Goal: Transaction & Acquisition: Purchase product/service

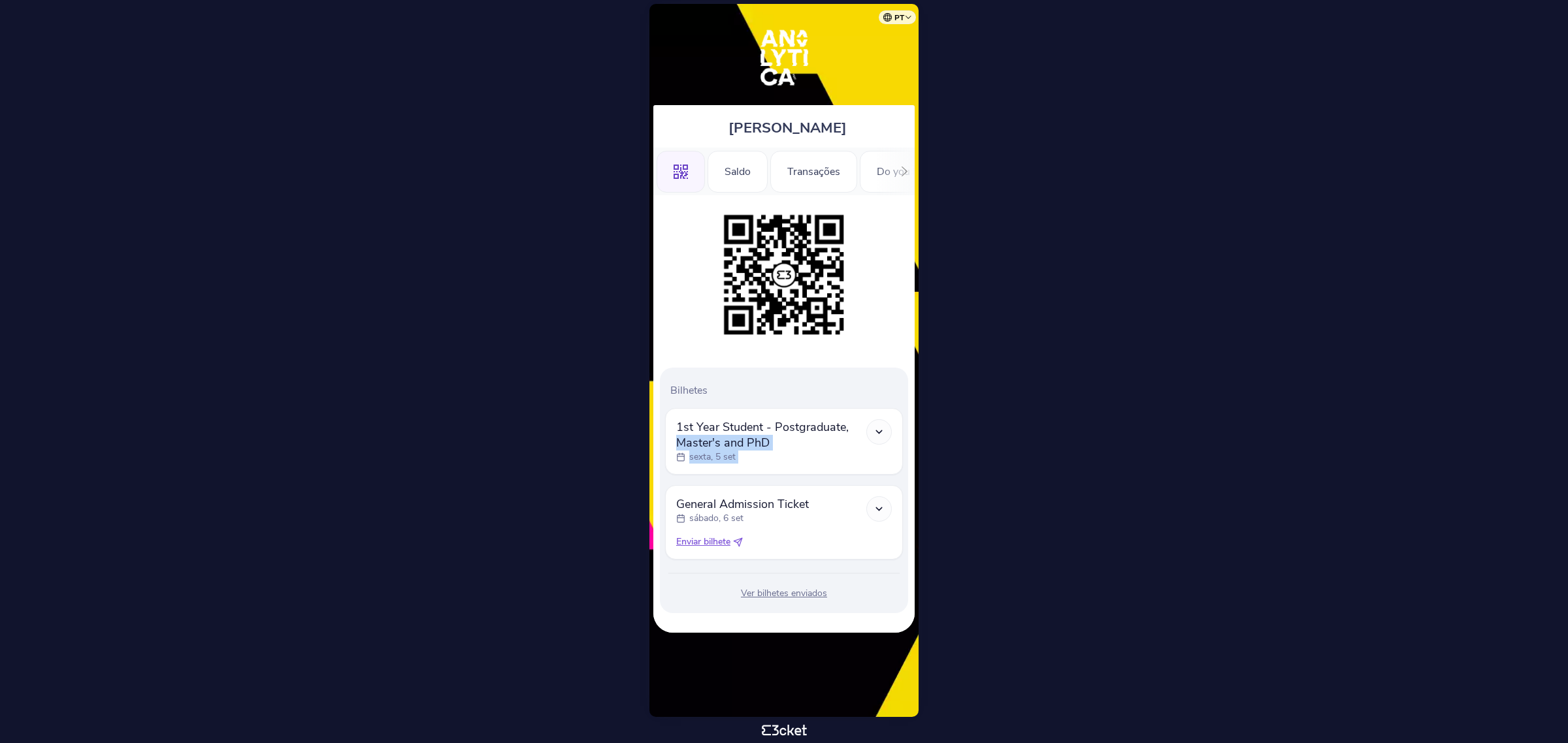
drag, startPoint x: 696, startPoint y: 424, endPoint x: 872, endPoint y: 428, distance: 176.0
click at [872, 428] on div "1st Year Student - Postgraduate, Master's and PhD sexta, 5 set" at bounding box center [784, 441] width 216 height 44
click at [785, 448] on span "1st Year Student - Postgraduate, Master's and PhD" at bounding box center [771, 435] width 190 height 31
drag, startPoint x: 778, startPoint y: 446, endPoint x: 678, endPoint y: 415, distance: 104.7
click at [676, 419] on span "1st Year Student - Postgraduate, Master's and PhD" at bounding box center [771, 435] width 190 height 31
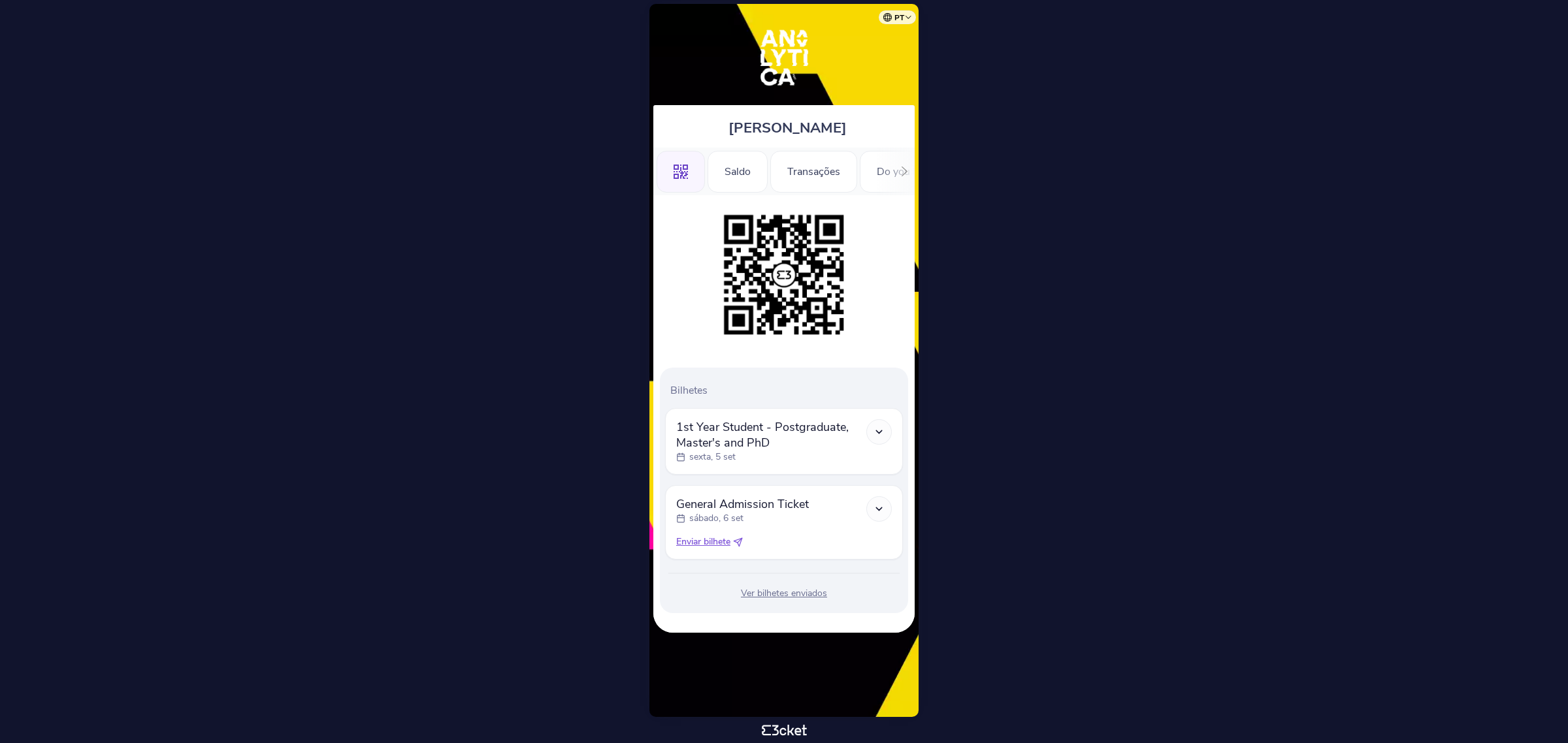
click at [782, 250] on img at bounding box center [784, 274] width 133 height 133
click at [815, 388] on p "Bilhetes" at bounding box center [786, 390] width 233 height 14
click at [875, 511] on icon at bounding box center [879, 509] width 11 height 11
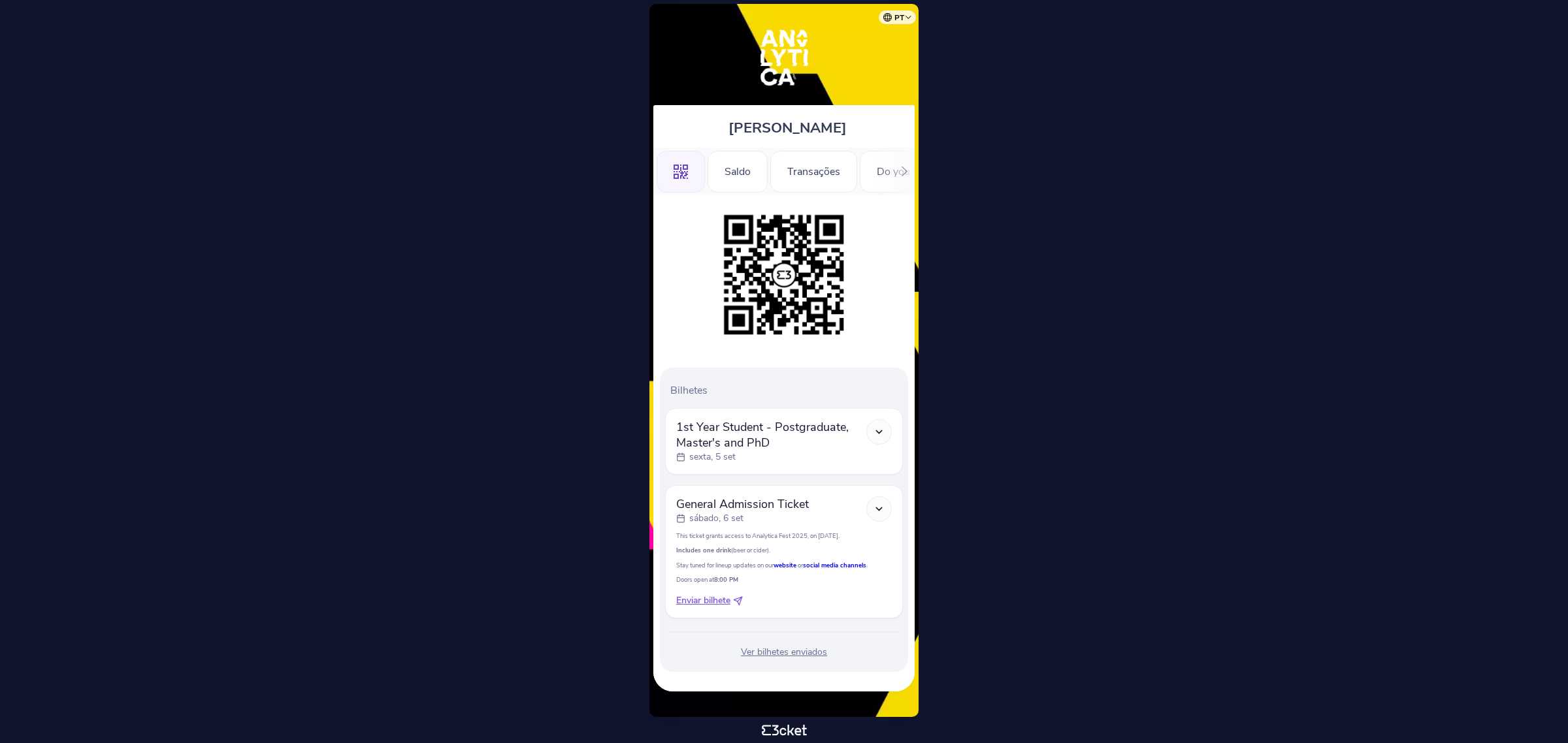
click at [904, 174] on icon at bounding box center [904, 171] width 6 height 10
click at [904, 174] on div ".st0{fill-rule:evenodd;clip-rule:evenodd;} [GEOGRAPHIC_DATA] Transações Do you …" at bounding box center [784, 171] width 261 height 48
